Goal: Transaction & Acquisition: Download file/media

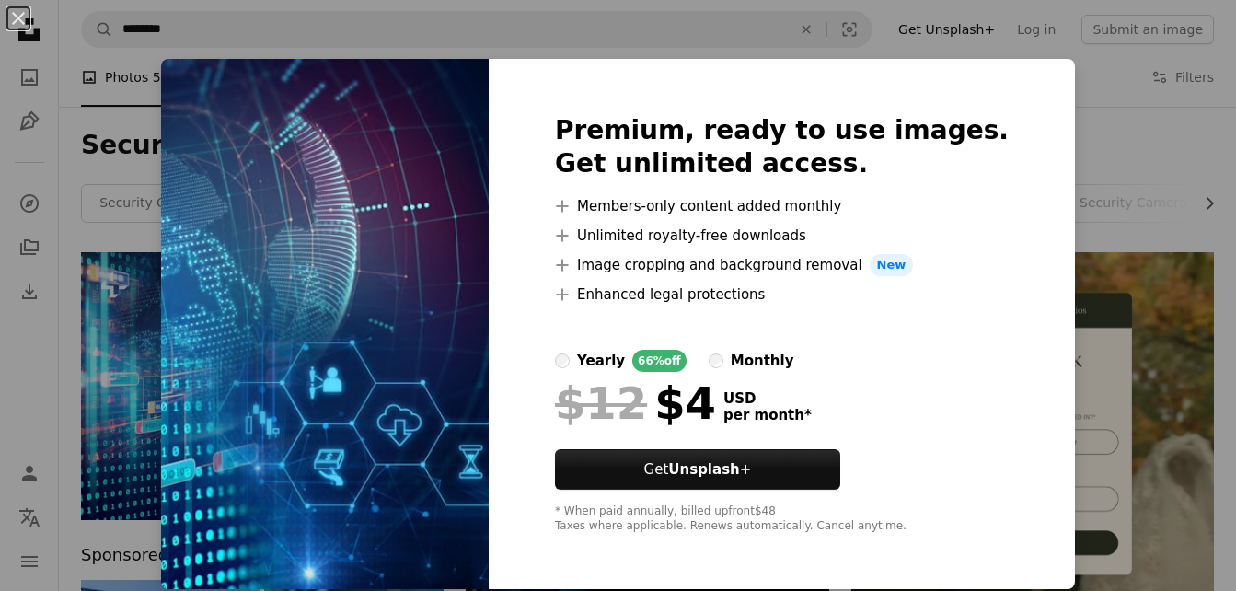
scroll to position [80, 0]
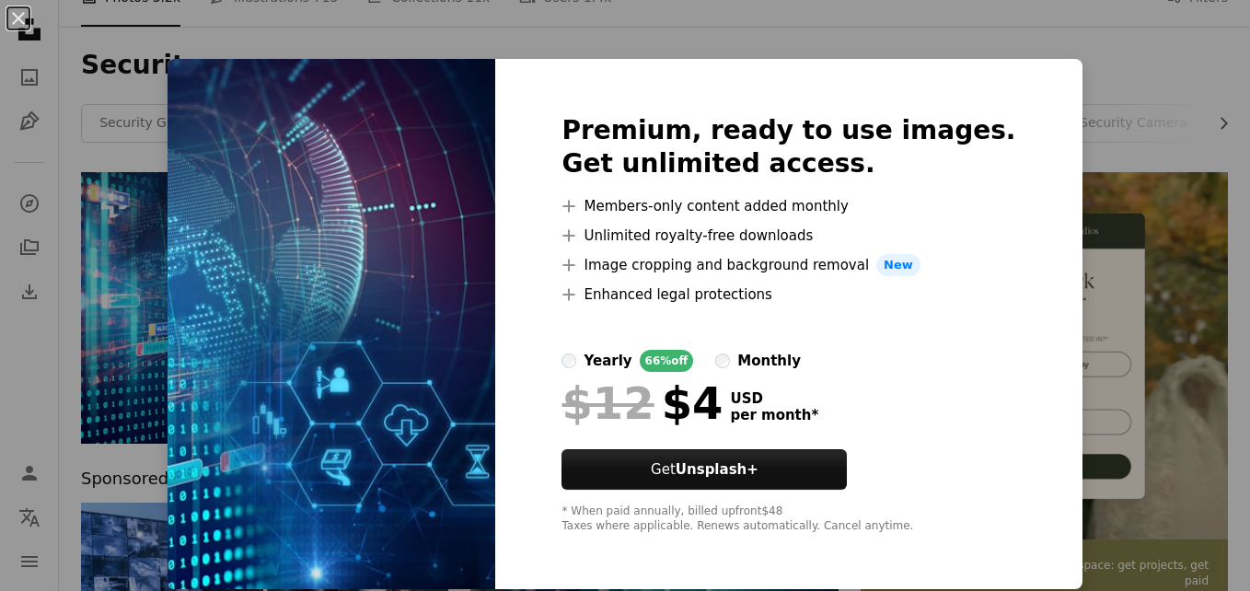
click at [922, 22] on div "An X shape Premium, ready to use images. Get unlimited access. A plus sign Memb…" at bounding box center [625, 295] width 1250 height 591
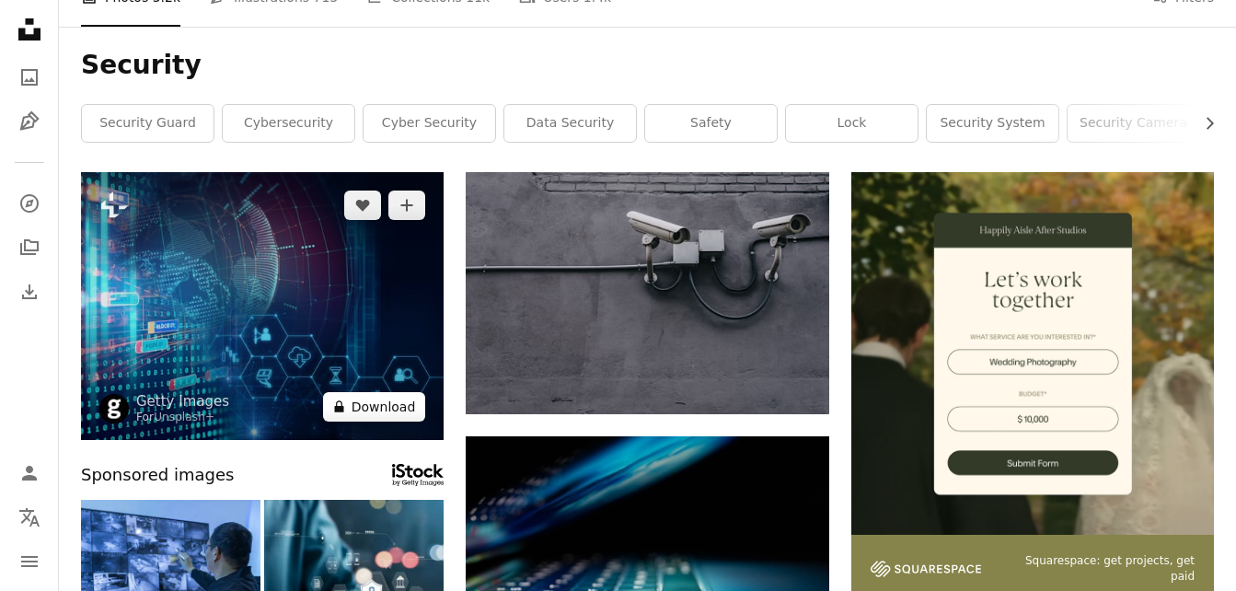
click at [371, 400] on button "A lock Download" at bounding box center [374, 406] width 103 height 29
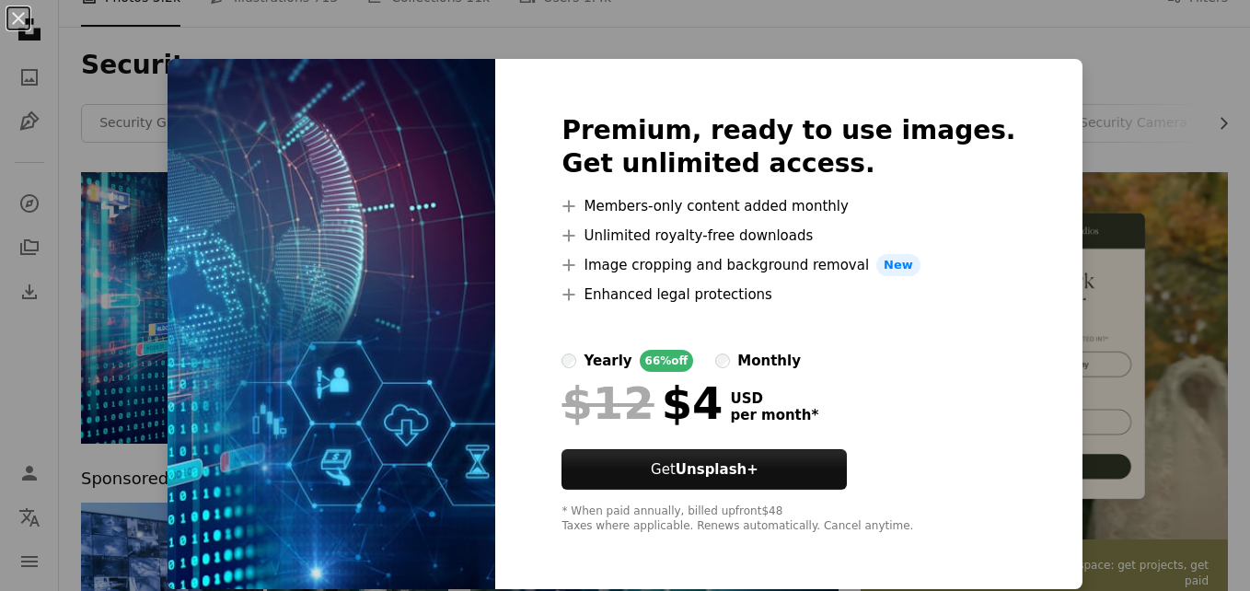
click at [1044, 27] on div "An X shape Premium, ready to use images. Get unlimited access. A plus sign Memb…" at bounding box center [625, 295] width 1250 height 591
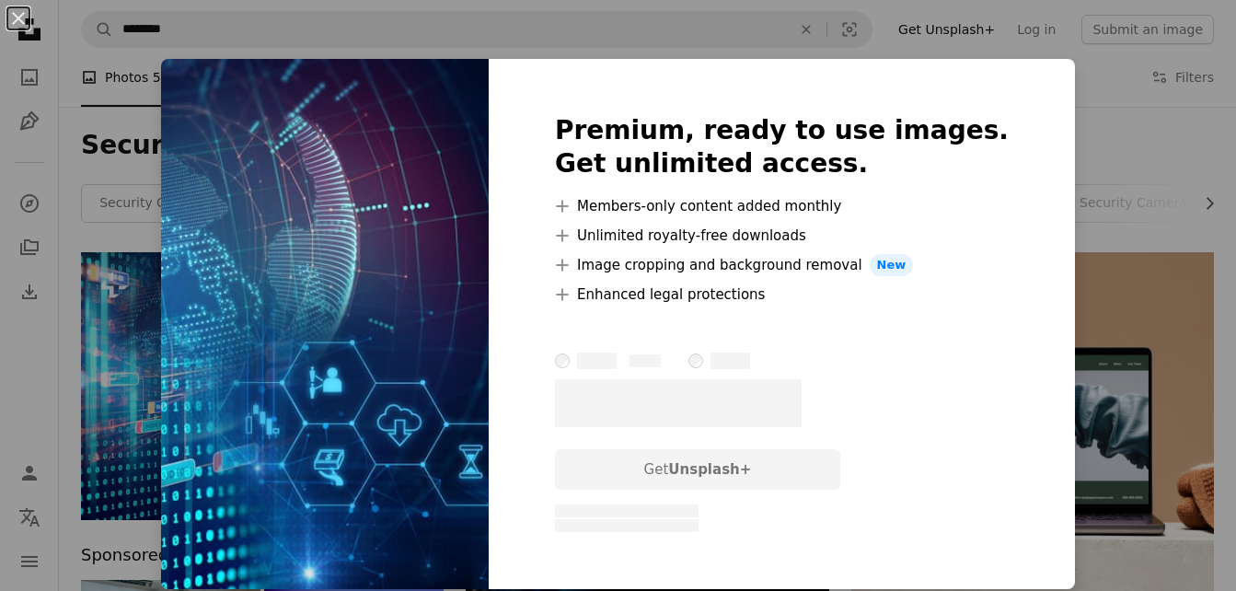
scroll to position [264, 0]
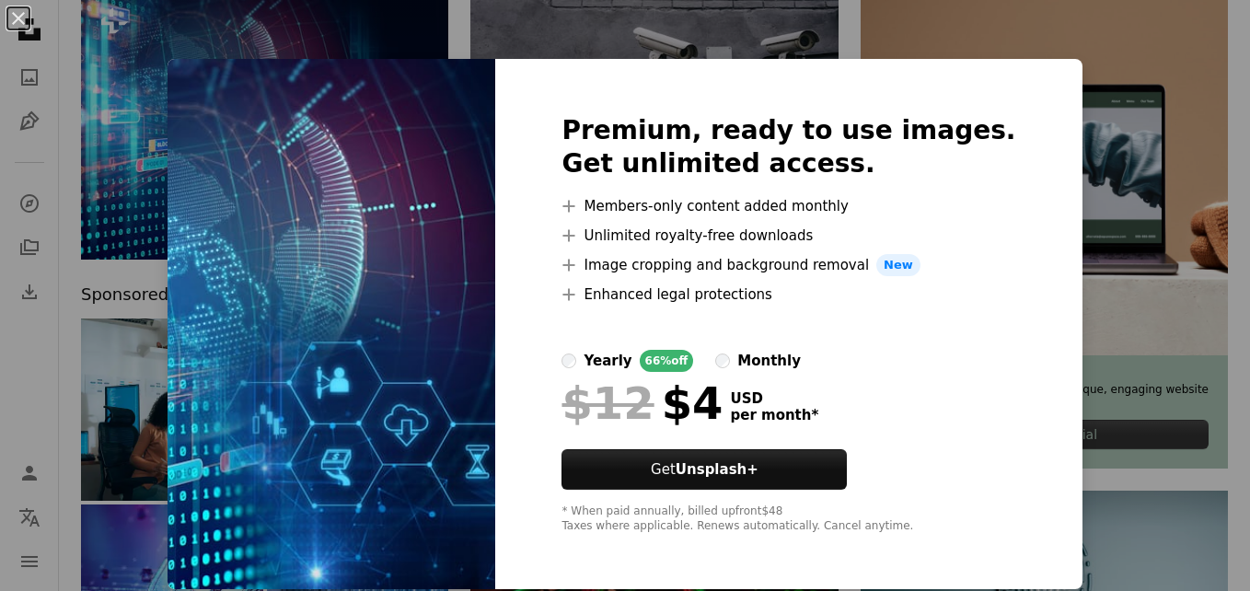
click at [1073, 43] on div "An X shape Premium, ready to use images. Get unlimited access. A plus sign Memb…" at bounding box center [625, 295] width 1250 height 591
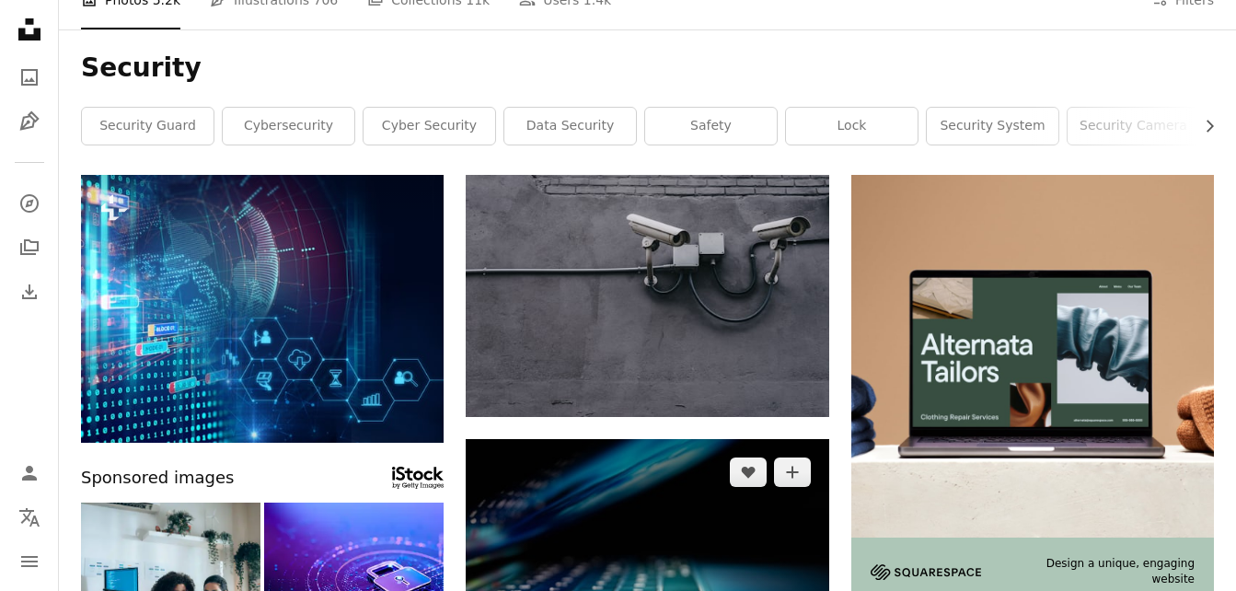
scroll to position [0, 0]
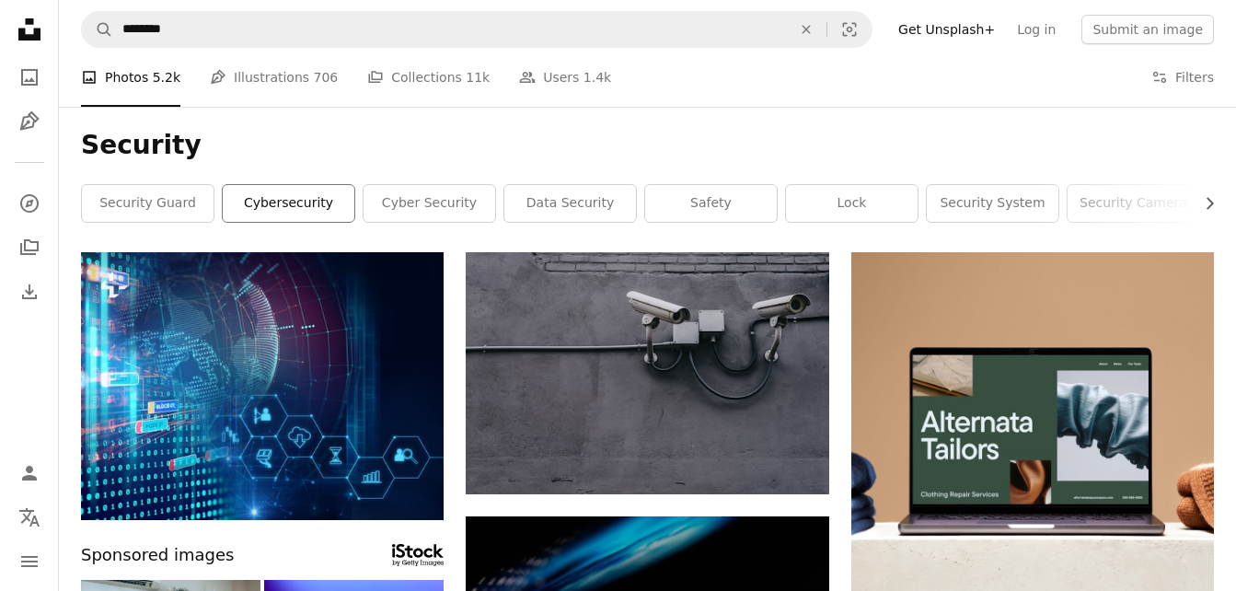
click at [300, 205] on link "cybersecurity" at bounding box center [289, 203] width 132 height 37
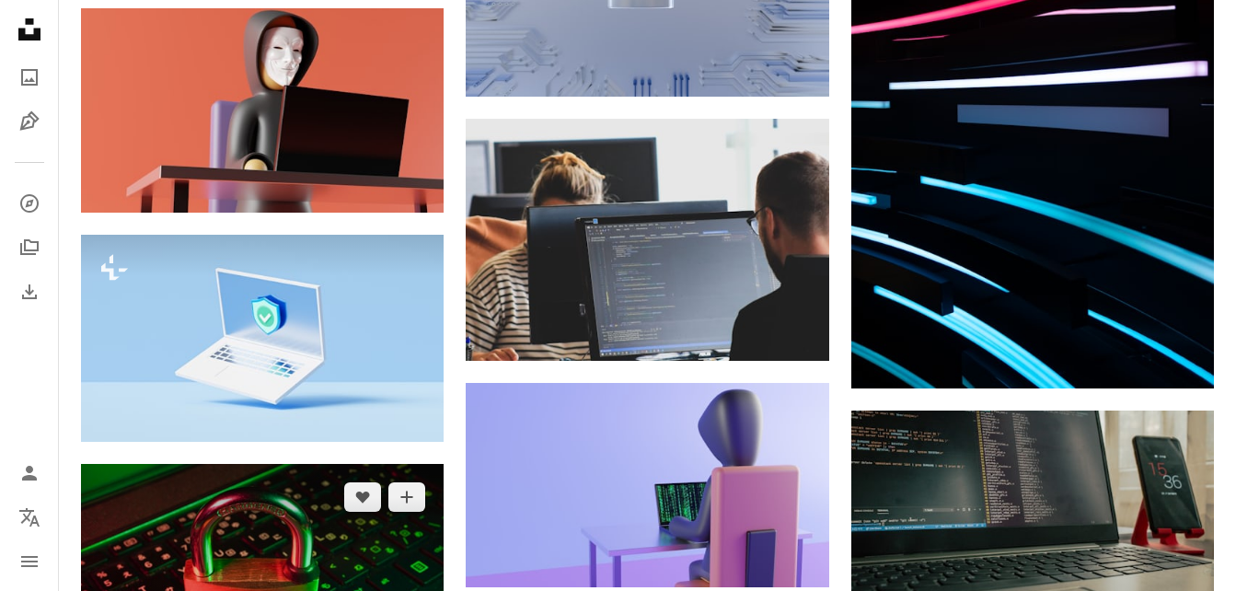
scroll to position [1841, 0]
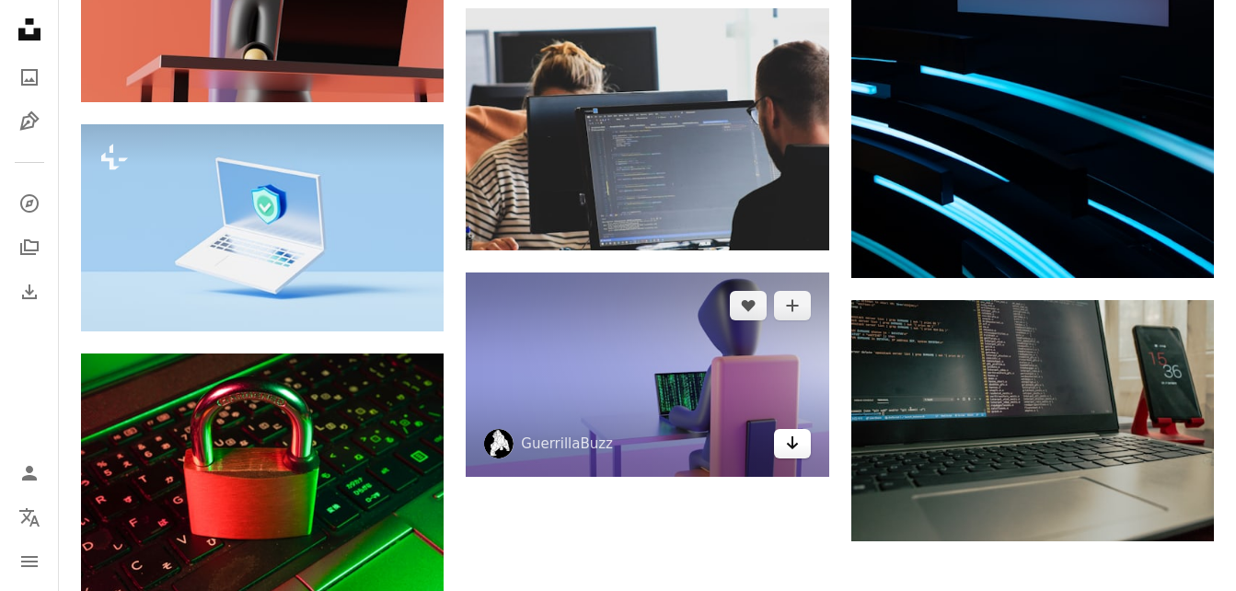
click at [793, 449] on icon "Arrow pointing down" at bounding box center [792, 443] width 15 height 22
